Goal: Information Seeking & Learning: Learn about a topic

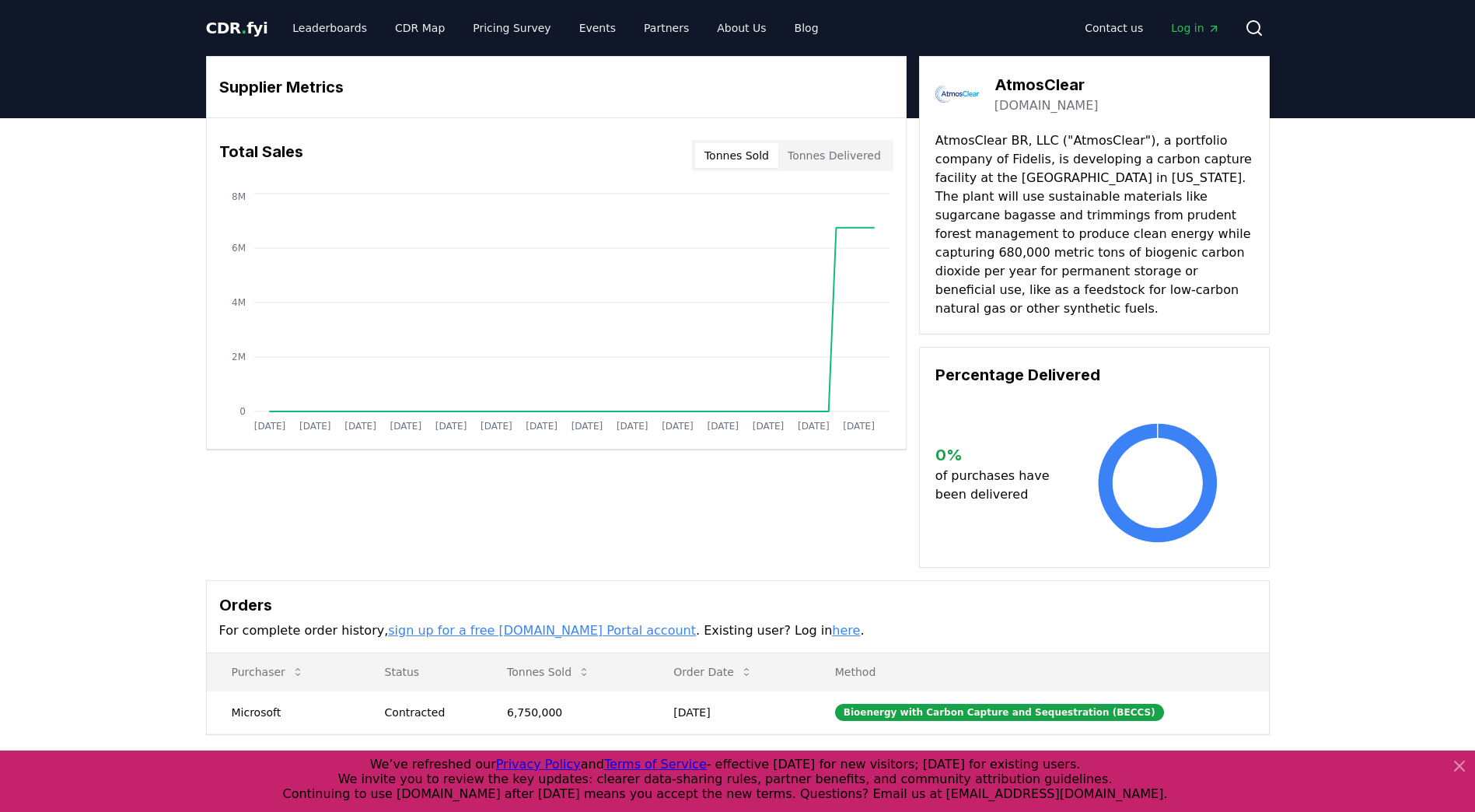
click at [241, 29] on span "." at bounding box center [244, 28] width 5 height 19
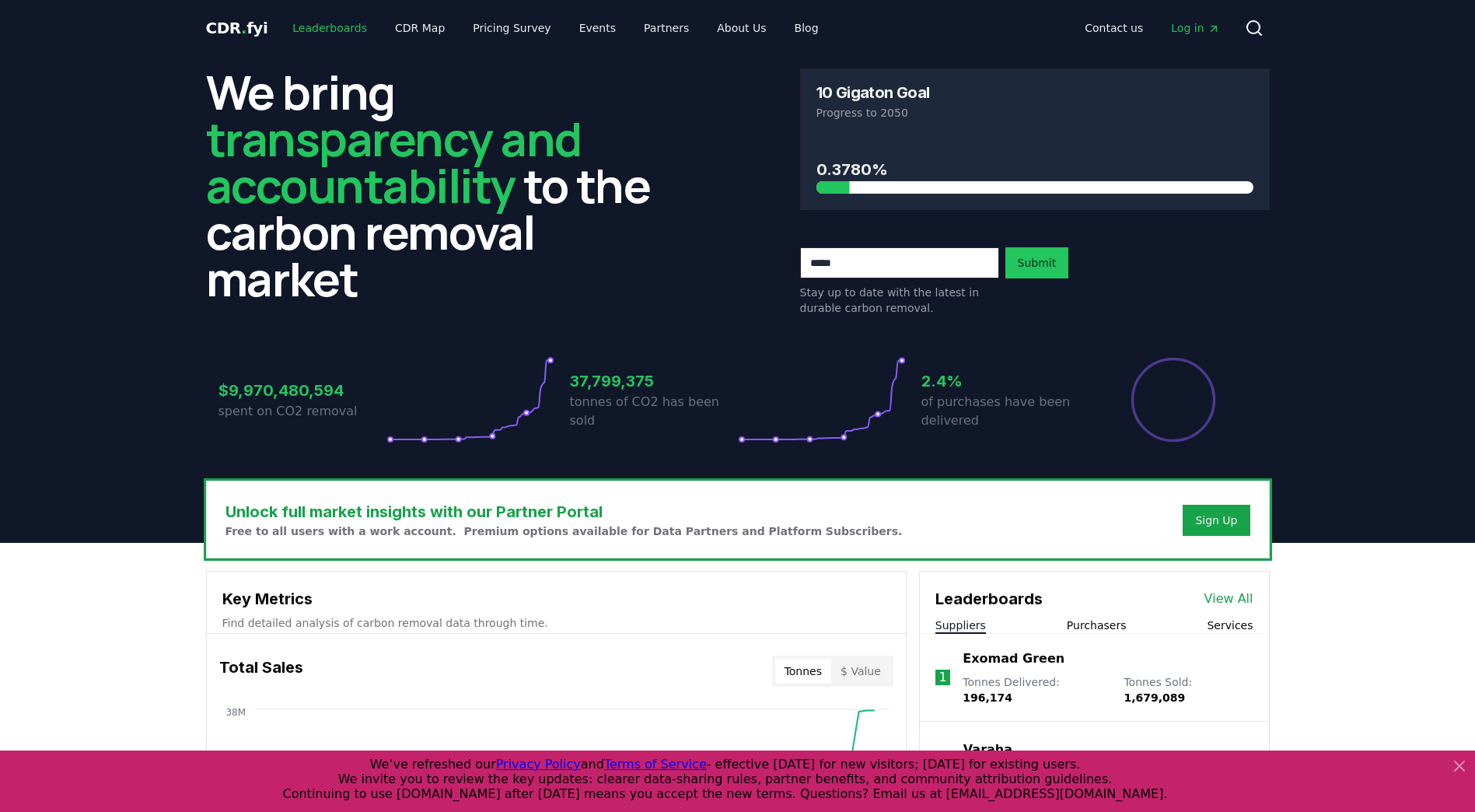
click at [300, 29] on link "Leaderboards" at bounding box center [329, 28] width 99 height 28
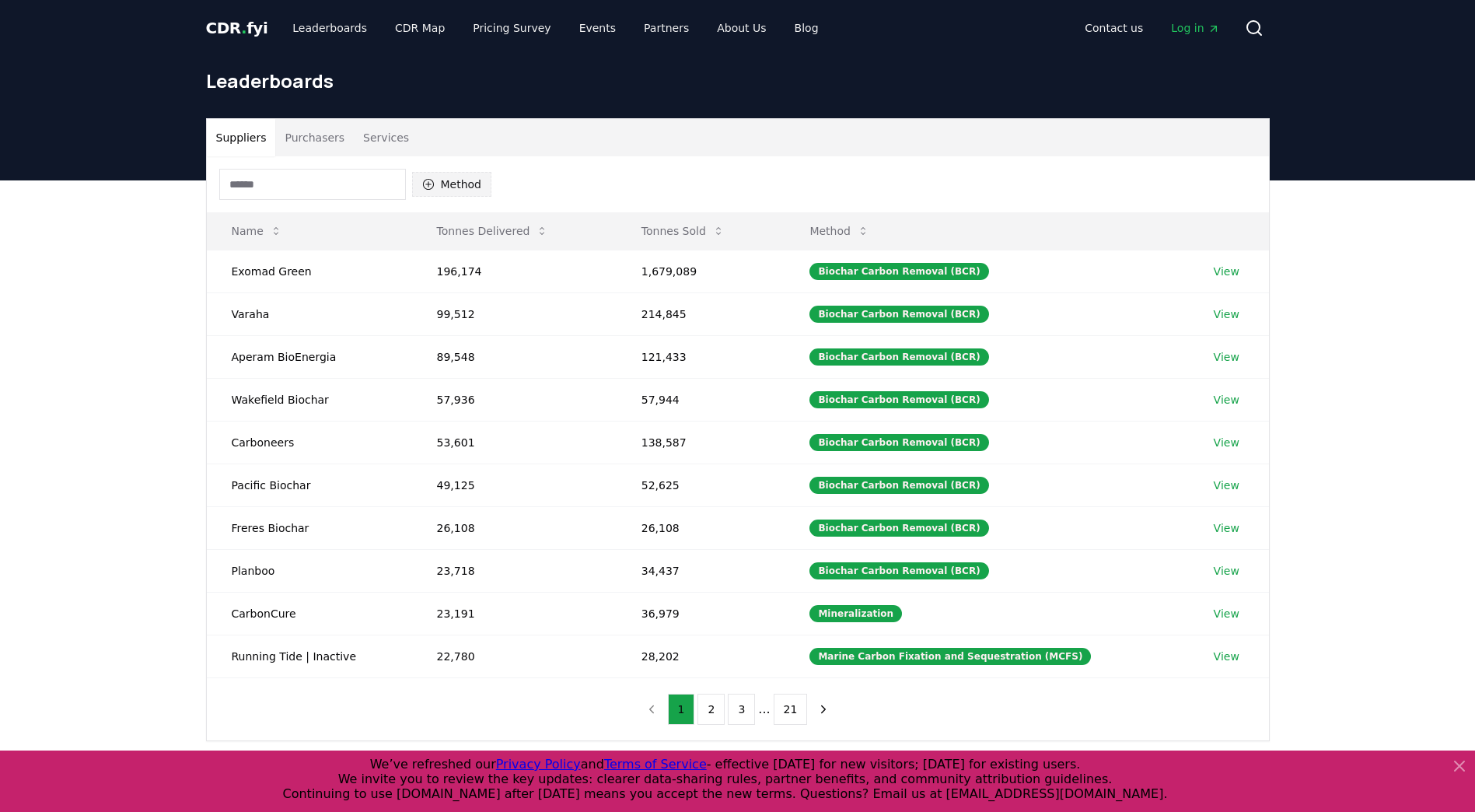
click at [424, 187] on icon "button" at bounding box center [429, 184] width 13 height 13
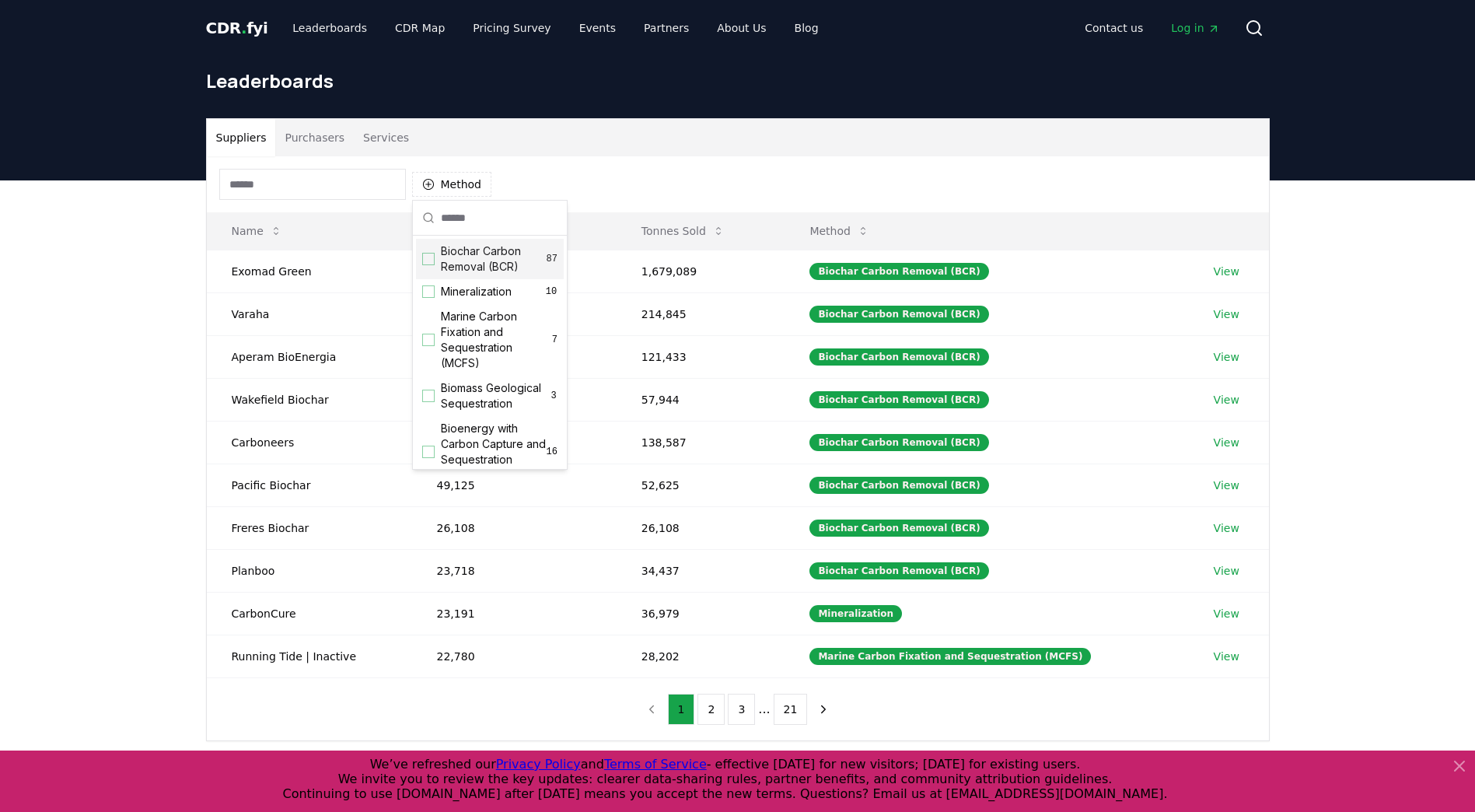
click at [467, 264] on span "Biochar Carbon Removal (BCR)" at bounding box center [493, 258] width 105 height 31
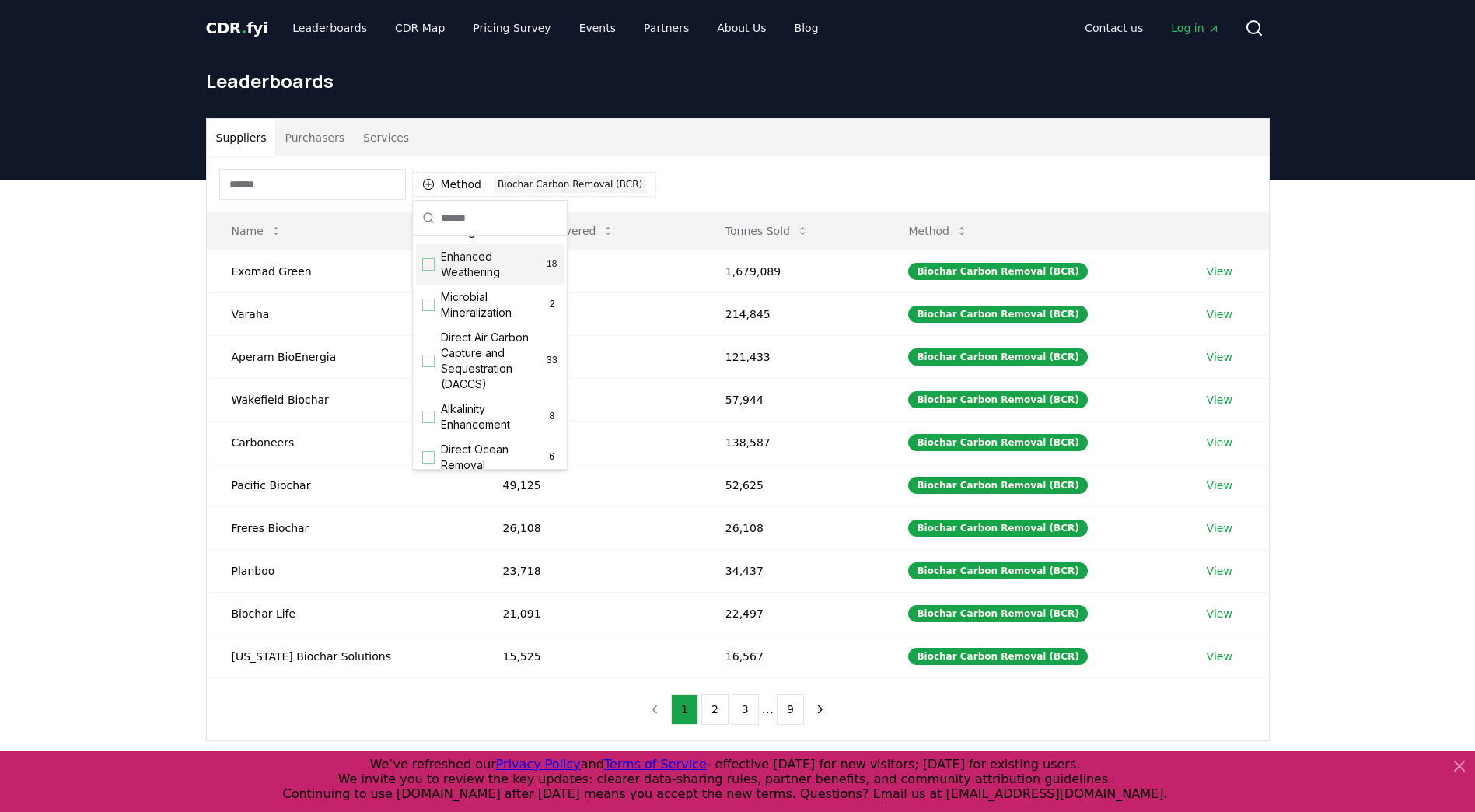
scroll to position [311, 0]
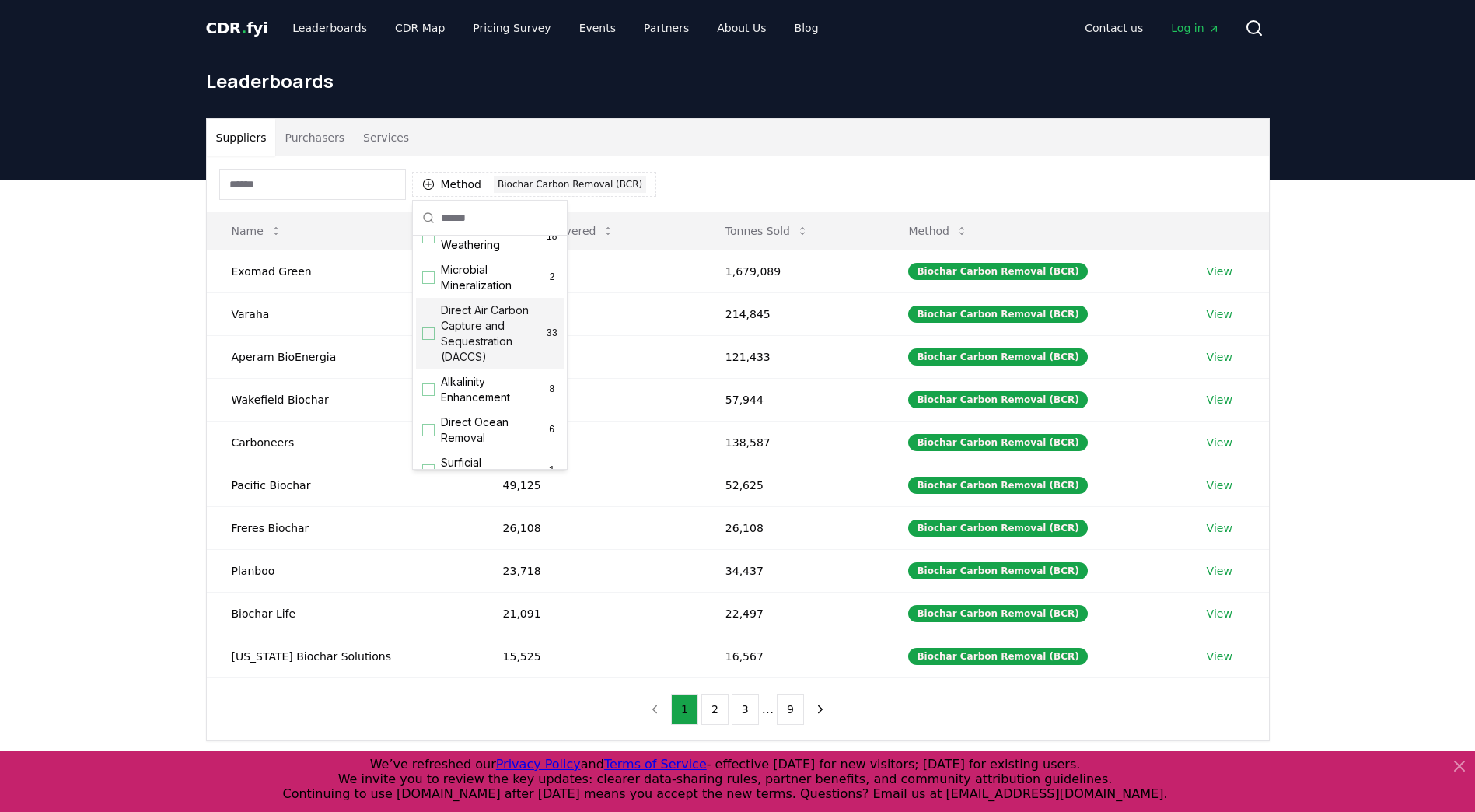
click at [477, 351] on span "Direct Air Carbon Capture and Sequestration (DACCS)" at bounding box center [493, 334] width 105 height 63
click at [482, 350] on span "Direct Air Carbon Capture and Sequestration (DACCS)" at bounding box center [493, 334] width 105 height 63
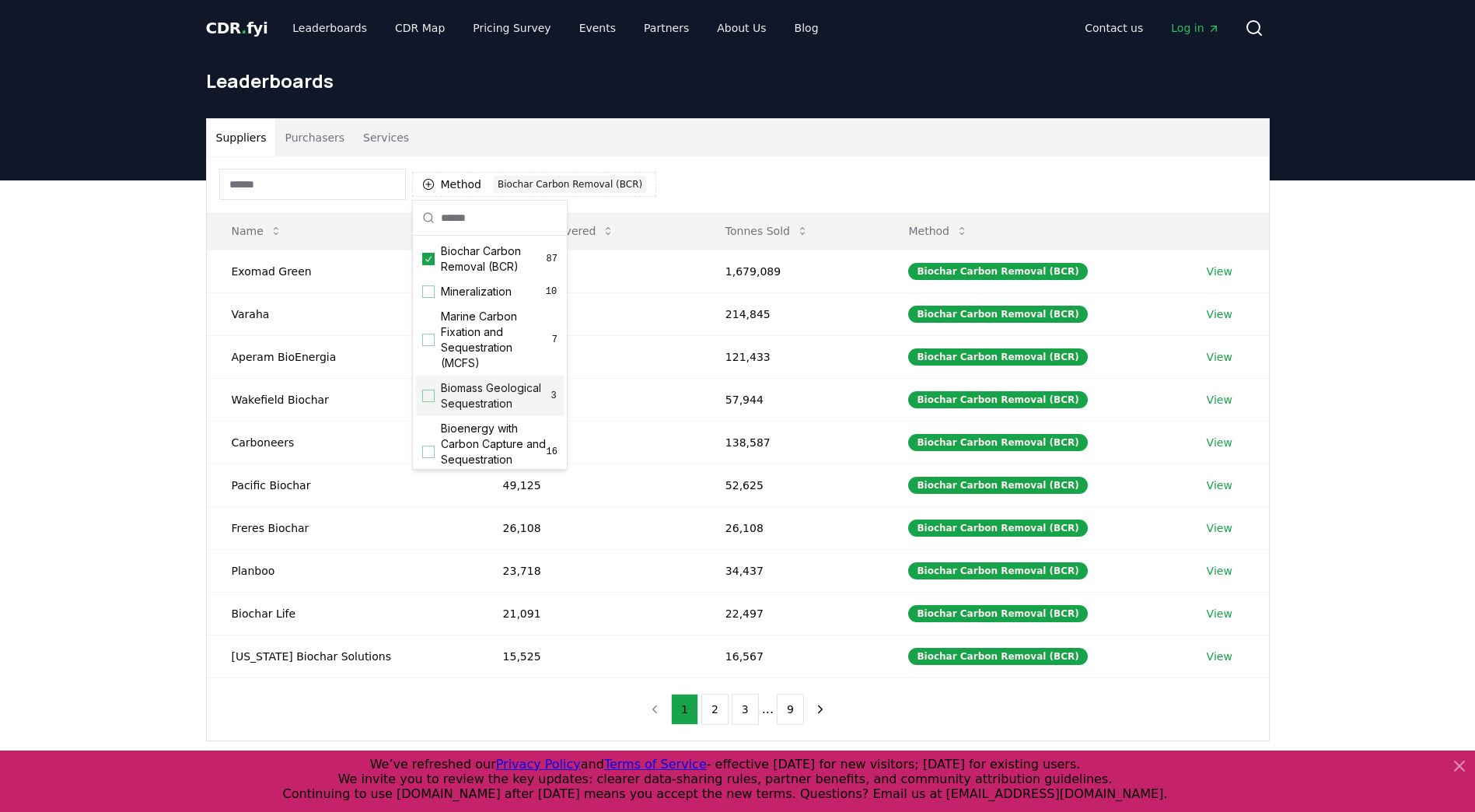
click at [577, 704] on div "Method 1 Biochar Carbon Removal (BCR) Name Tonnes Delivered Tonnes Sold Method …" at bounding box center [737, 448] width 1062 height 584
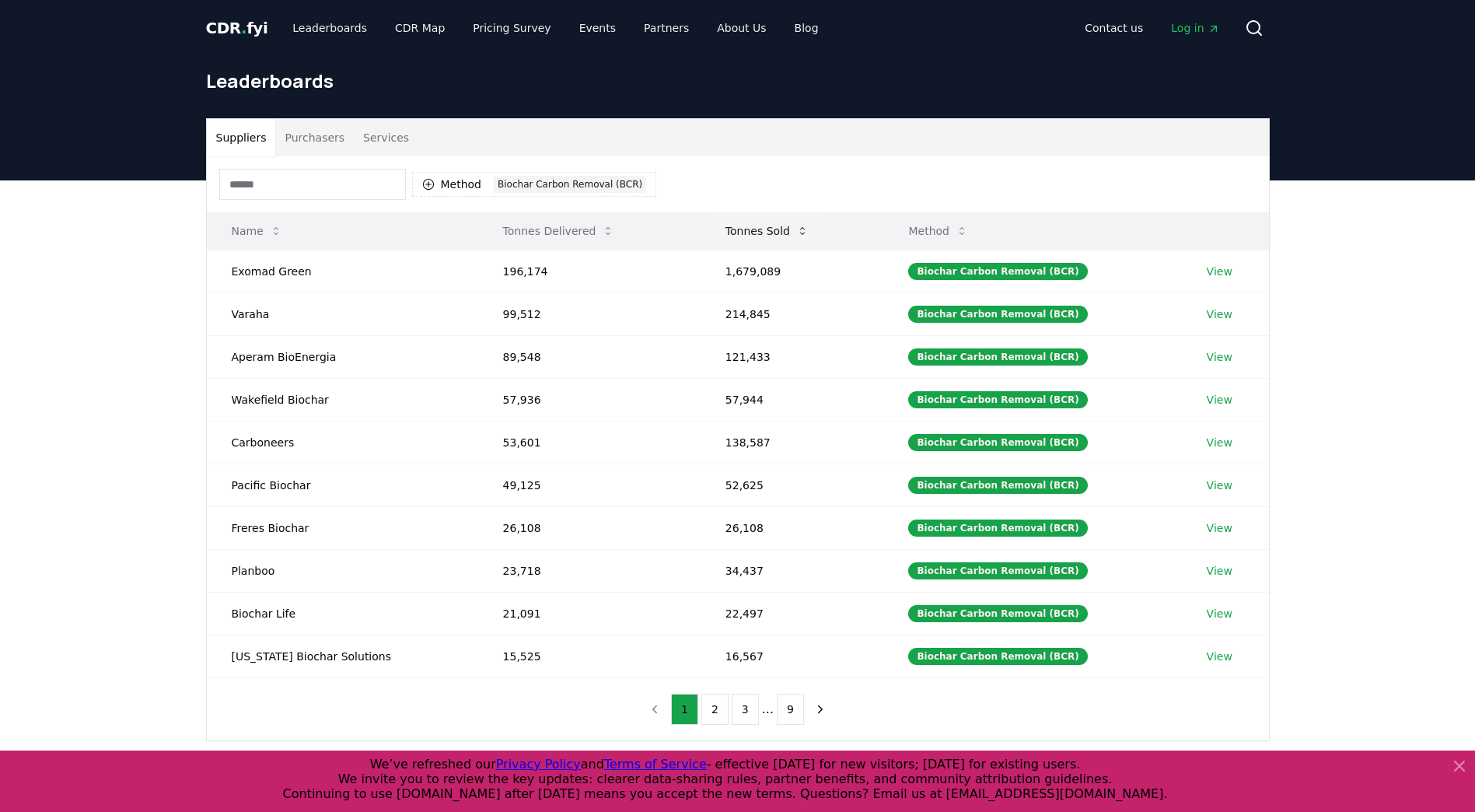
click at [735, 238] on button "Tonnes Sold" at bounding box center [767, 230] width 108 height 31
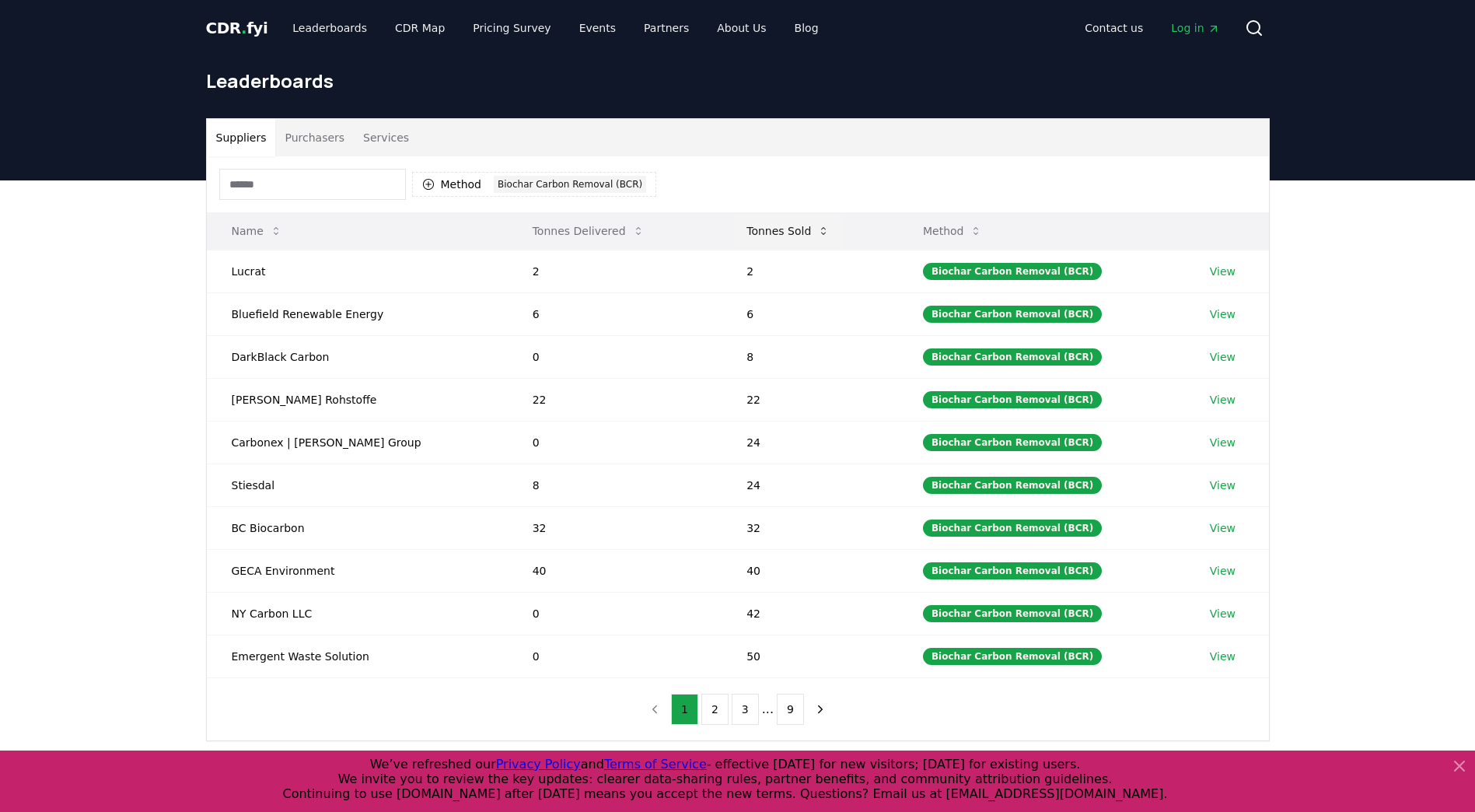
click at [735, 237] on button "Tonnes Sold" at bounding box center [788, 230] width 108 height 31
